Goal: Transaction & Acquisition: Purchase product/service

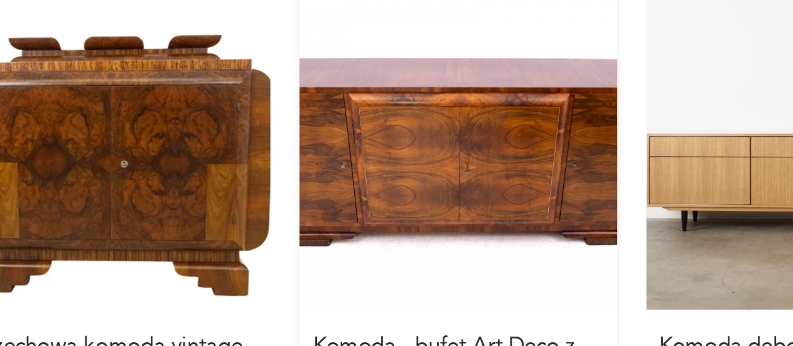
scroll to position [987, 0]
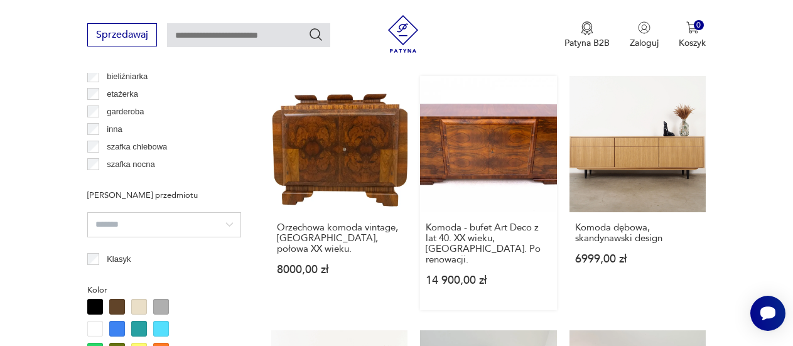
click at [511, 138] on link "Komoda - bufet Art Deco z lat 40. XX wieku, [GEOGRAPHIC_DATA]. Po renowacji. 14…" at bounding box center [488, 193] width 136 height 234
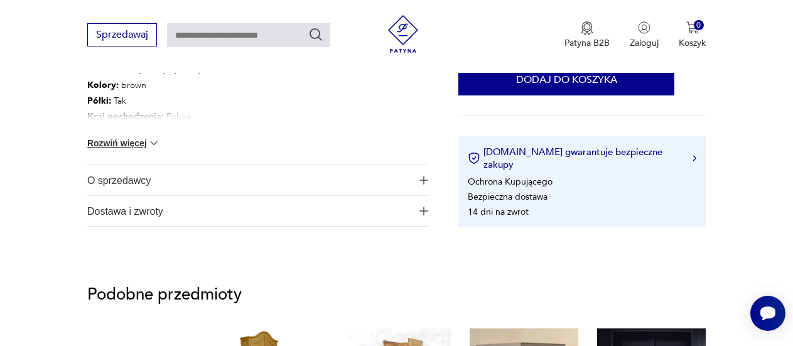
scroll to position [695, 0]
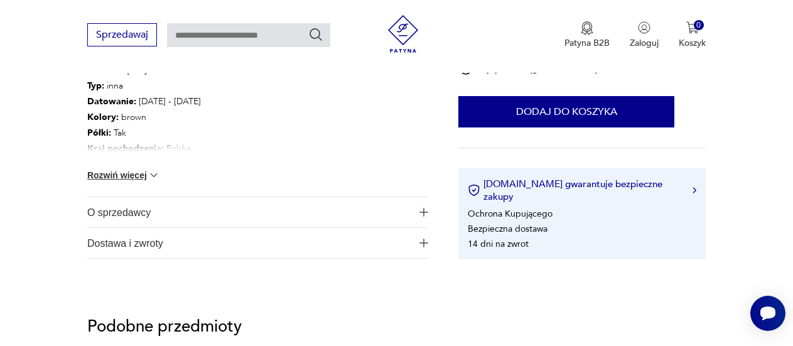
click at [155, 174] on img at bounding box center [153, 175] width 13 height 13
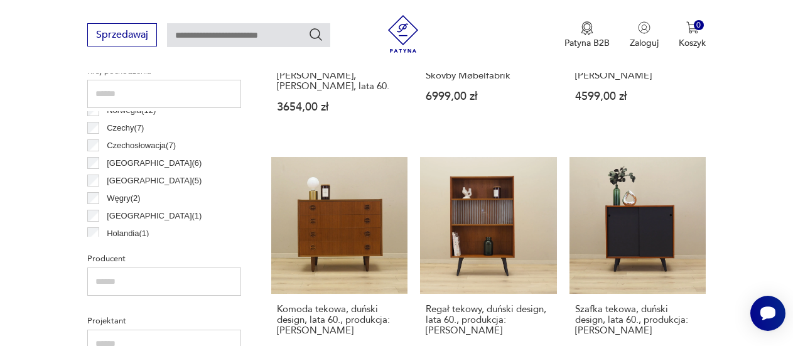
scroll to position [191, 0]
